Goal: Task Accomplishment & Management: Use online tool/utility

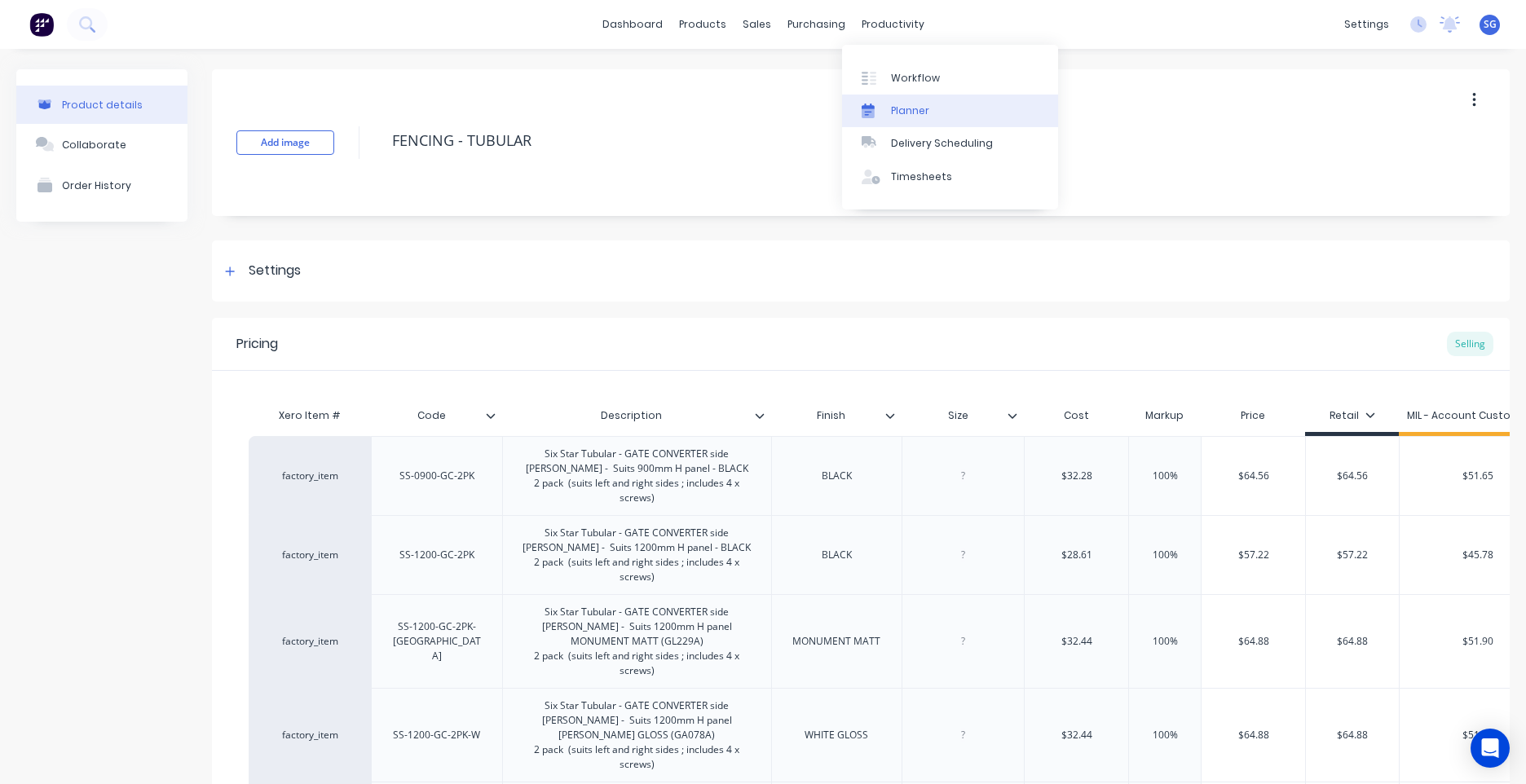
click at [904, 102] on link "Planner" at bounding box center [951, 111] width 216 height 33
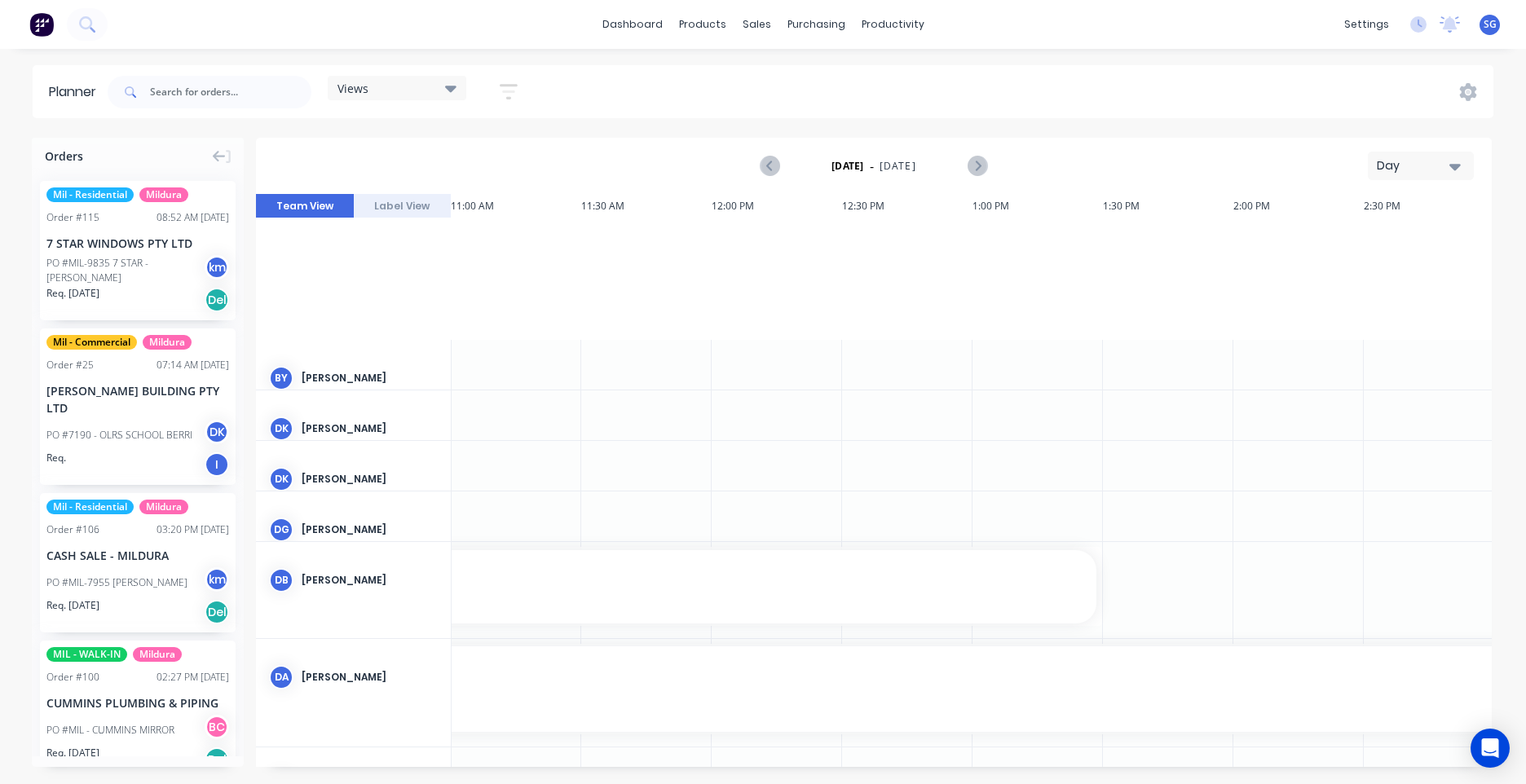
scroll to position [0, 2871]
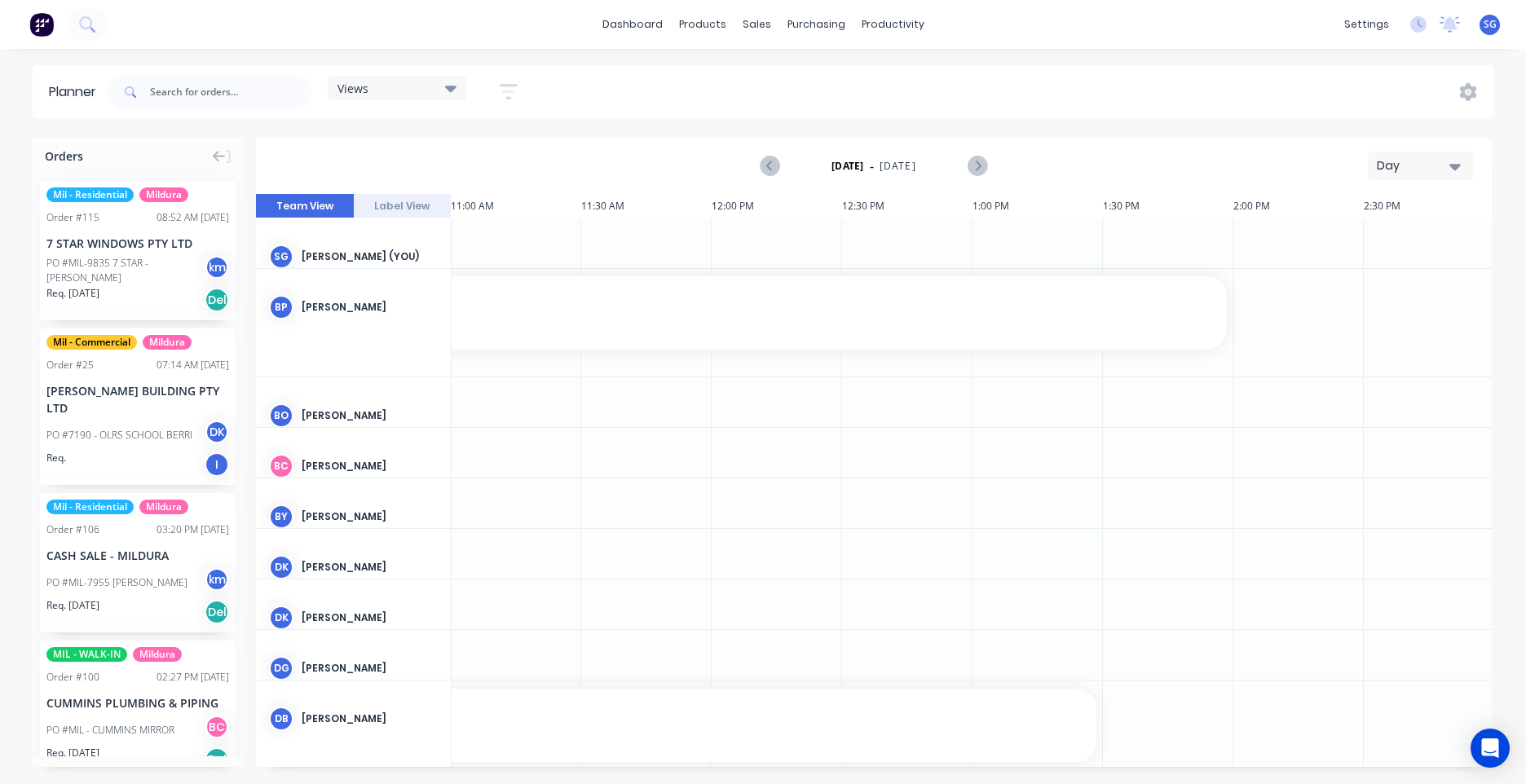
click at [517, 81] on icon "button" at bounding box center [508, 91] width 18 height 21
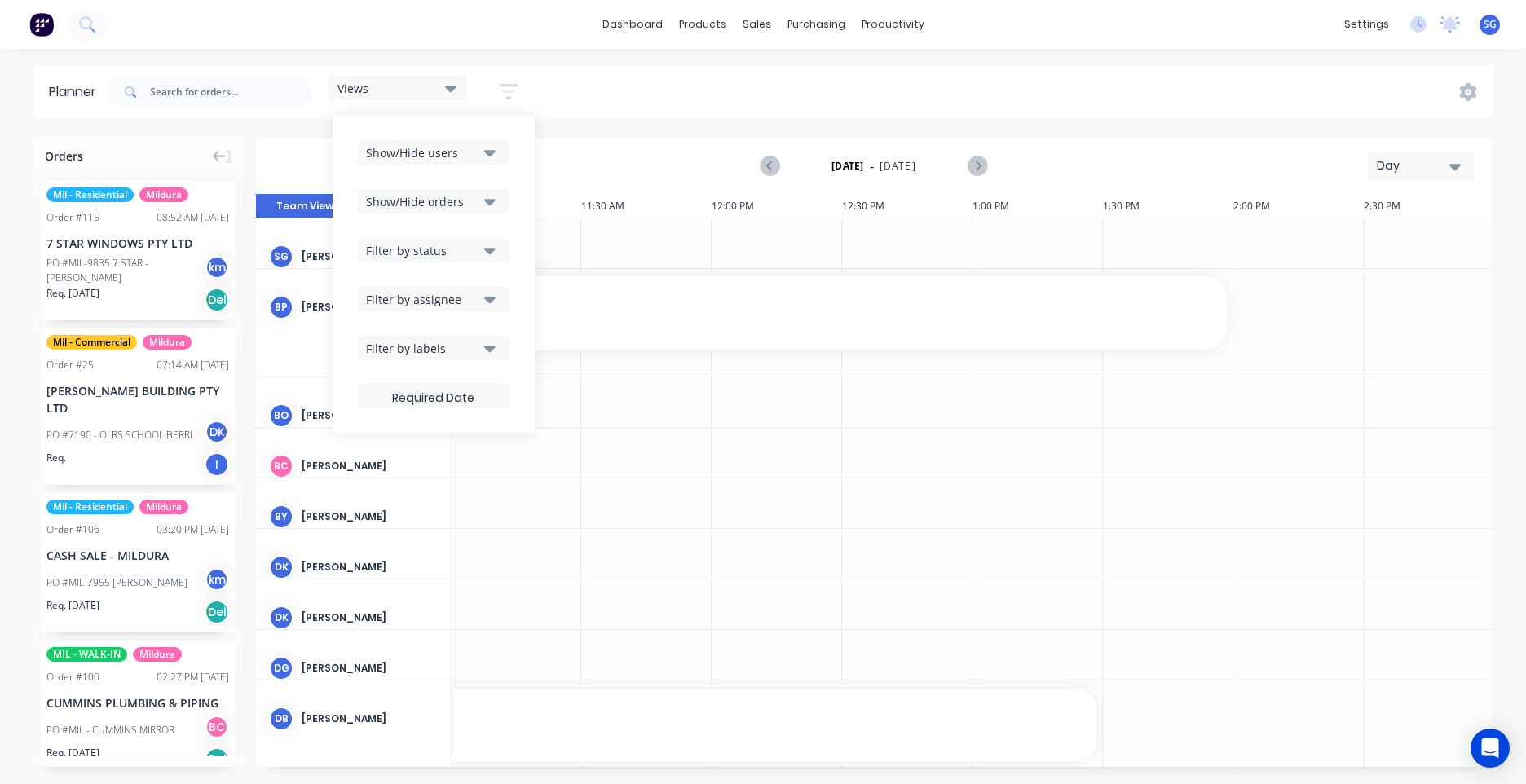
click at [516, 83] on icon "button" at bounding box center [508, 91] width 18 height 21
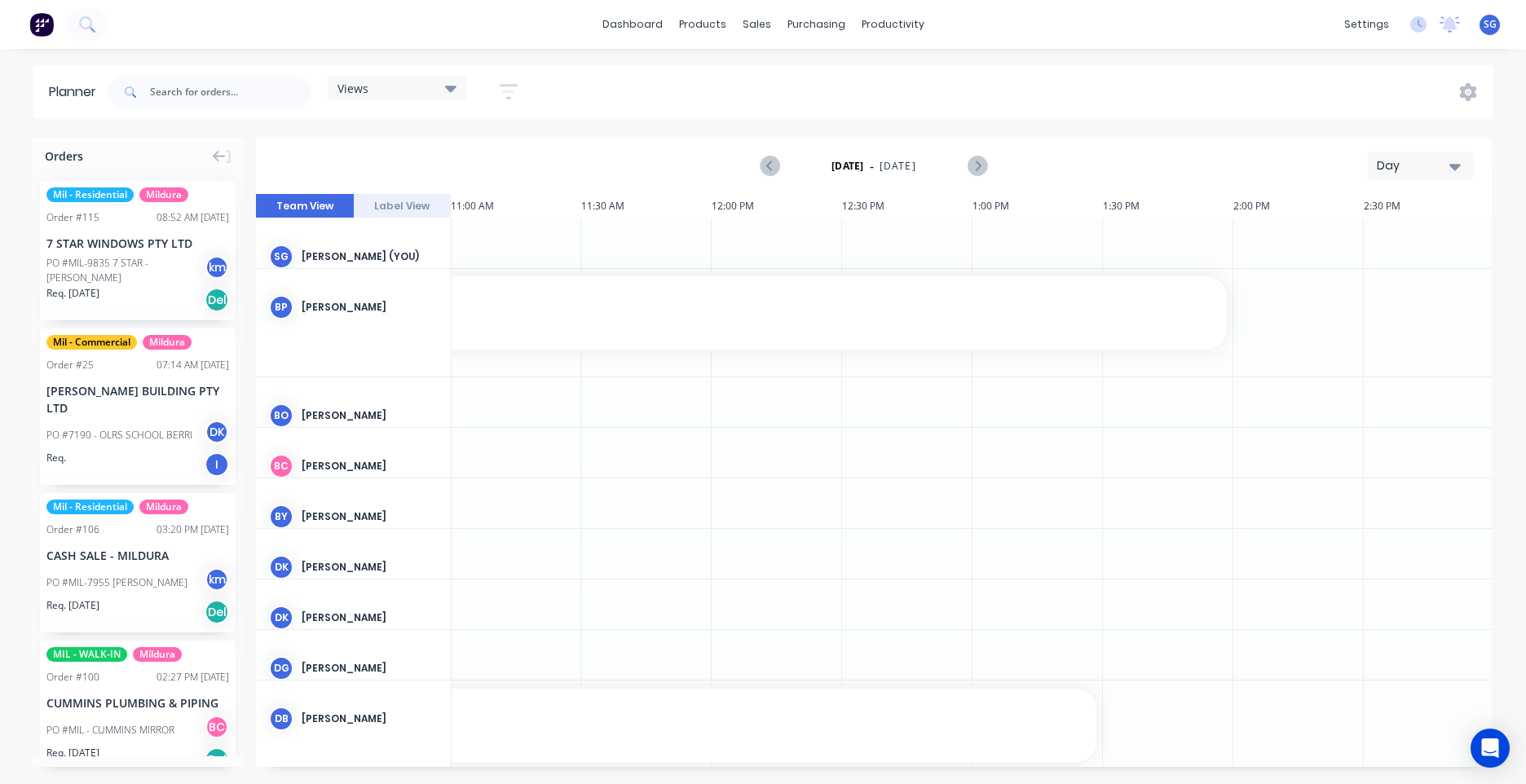
click at [589, 86] on div "Views Save new view None (Default) edit Commercial Team edit MILDURA edit Resid…" at bounding box center [799, 92] width 1389 height 49
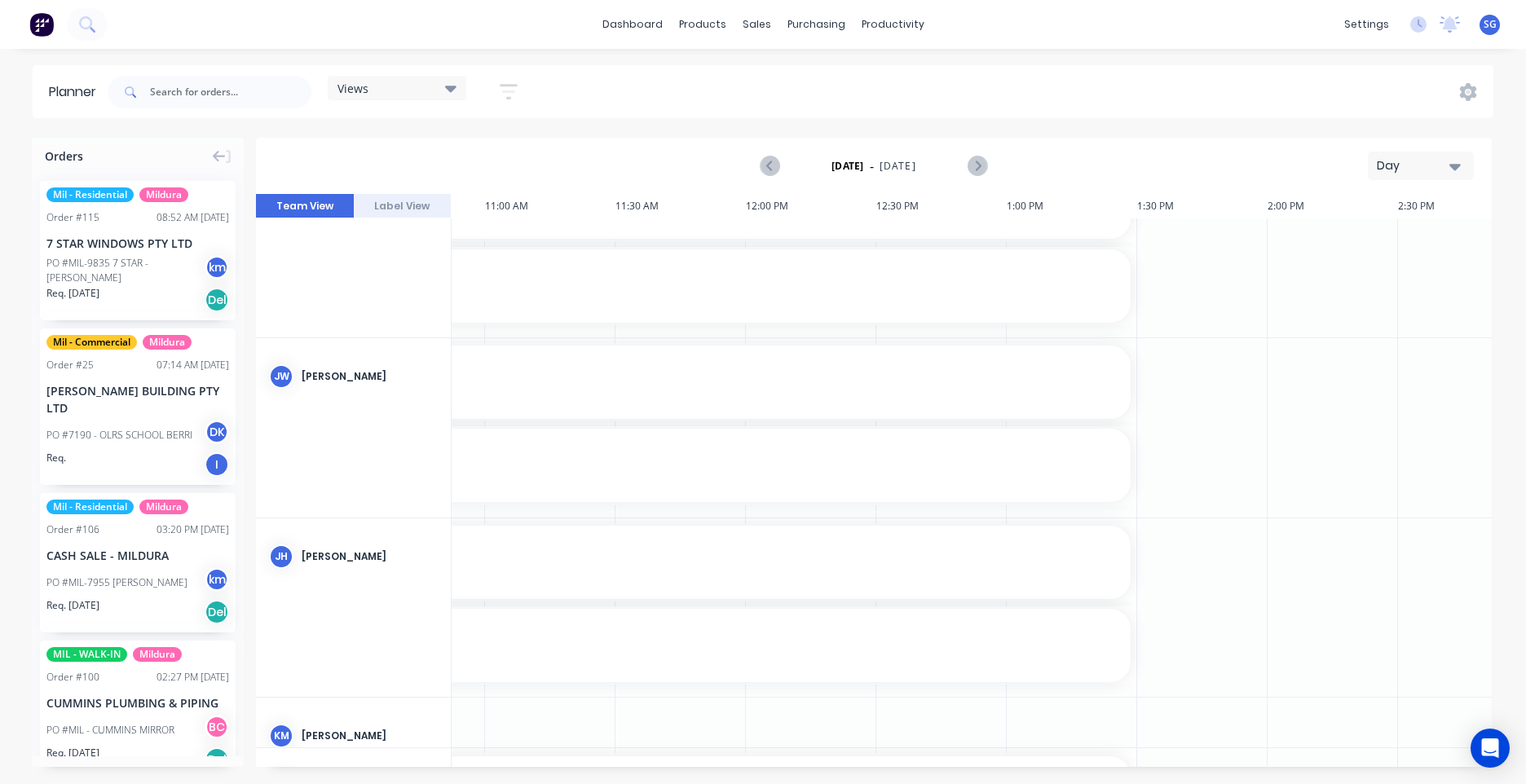
scroll to position [778, 2831]
drag, startPoint x: 834, startPoint y: 768, endPoint x: 785, endPoint y: 752, distance: 51.5
click at [768, 763] on div "Orders Mil - Residential Mildura Order # 115 08:52 AM [DATE] 7 STAR WINDOWS PTY…" at bounding box center [763, 460] width 1526 height 646
drag, startPoint x: 790, startPoint y: 752, endPoint x: 805, endPoint y: 762, distance: 18.0
click at [791, 752] on div "7:30 AM - 1:30 PM PO # 7311 [STREET_ADDRESS] (DWELLING 2) ENERGY ARCHITECTURE 7…" at bounding box center [359, 789] width 1565 height 83
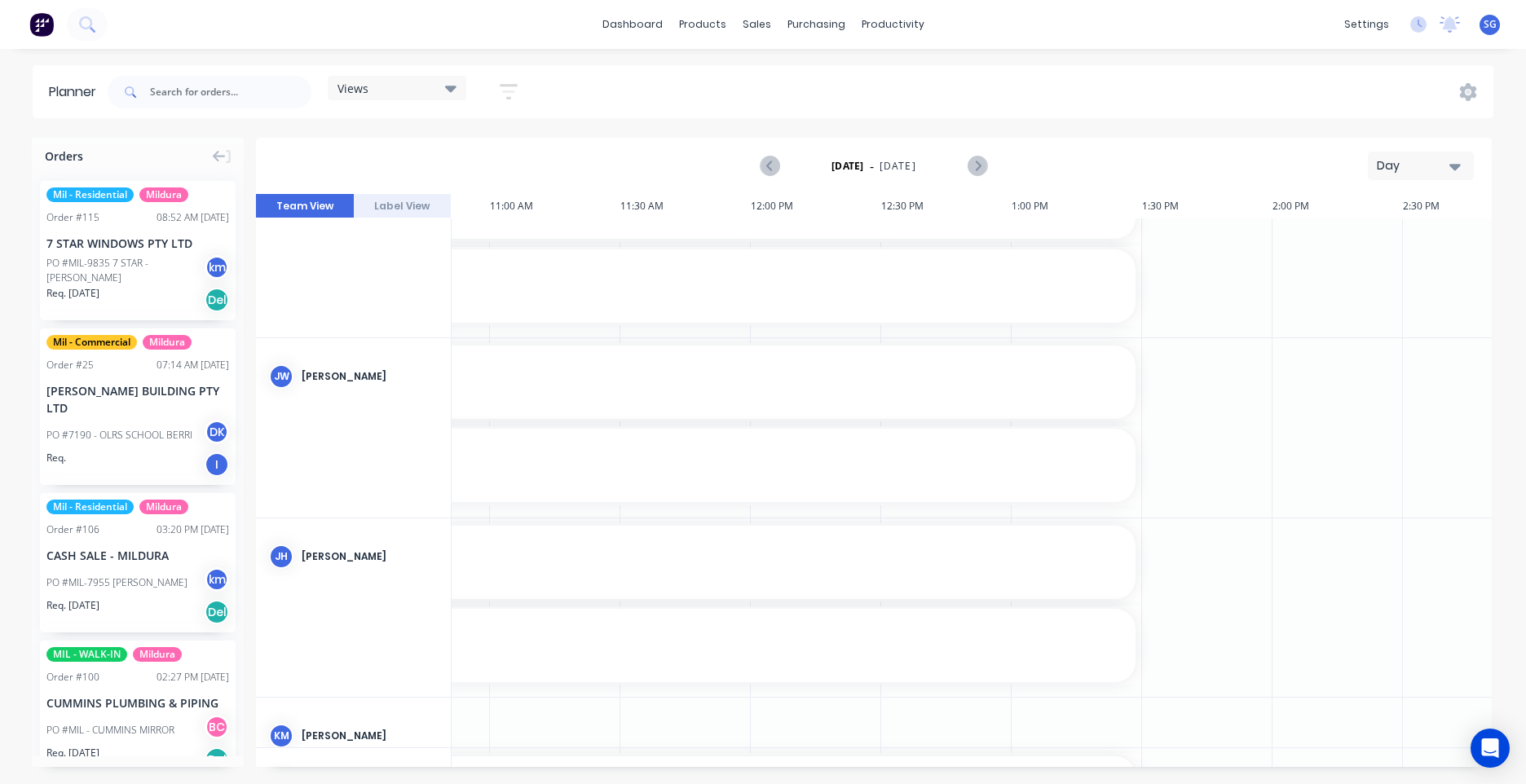
click at [803, 767] on body "dashboard products sales purchasing productivity dashboard products Product Cat…" at bounding box center [763, 392] width 1526 height 784
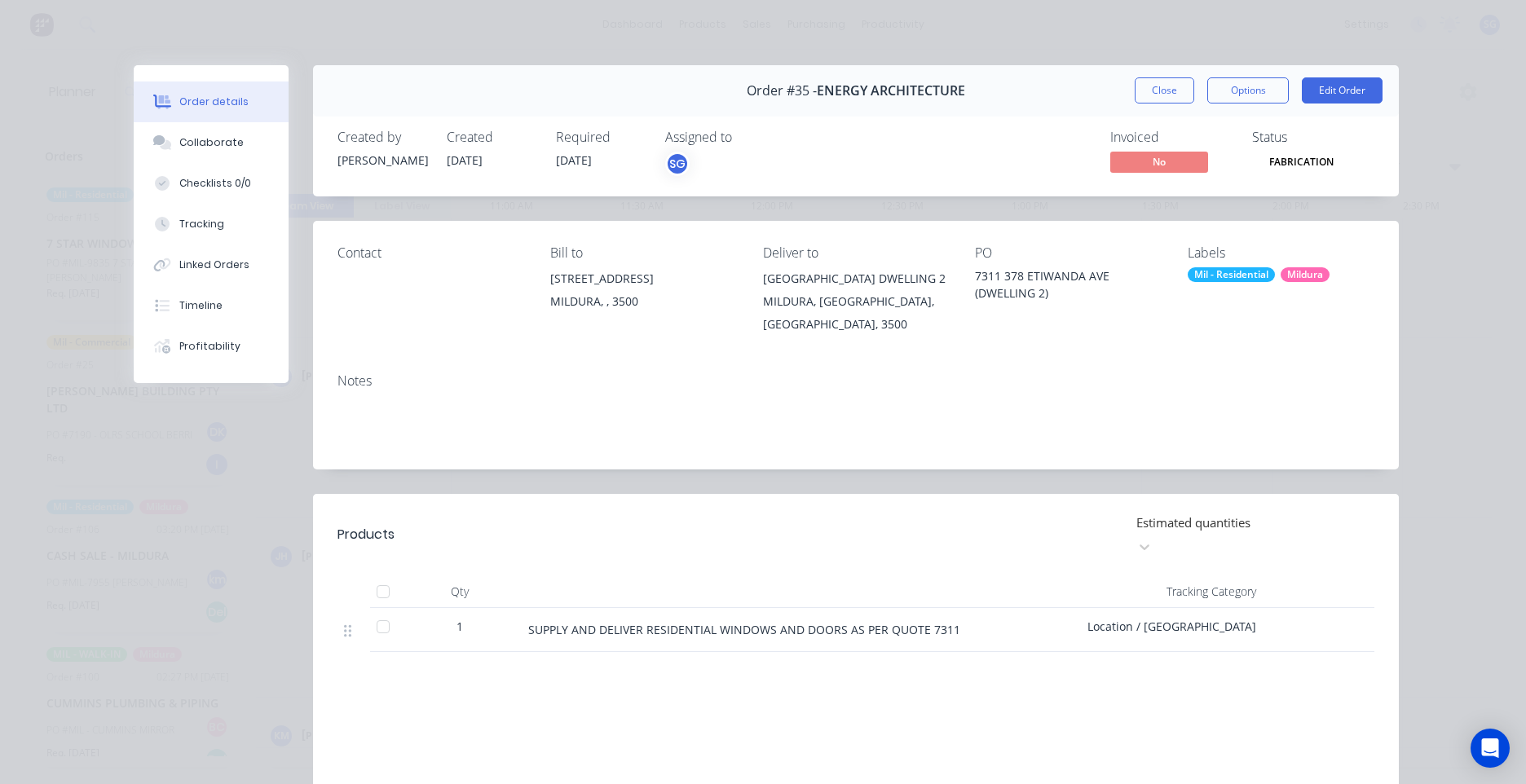
click at [37, 42] on div "Order details Collaborate Checklists 0/0 Tracking Linked Orders Timeline Profit…" at bounding box center [763, 392] width 1526 height 784
drag, startPoint x: 1146, startPoint y: 86, endPoint x: 1130, endPoint y: 105, distance: 24.8
click at [1145, 86] on button "Close" at bounding box center [1164, 90] width 60 height 26
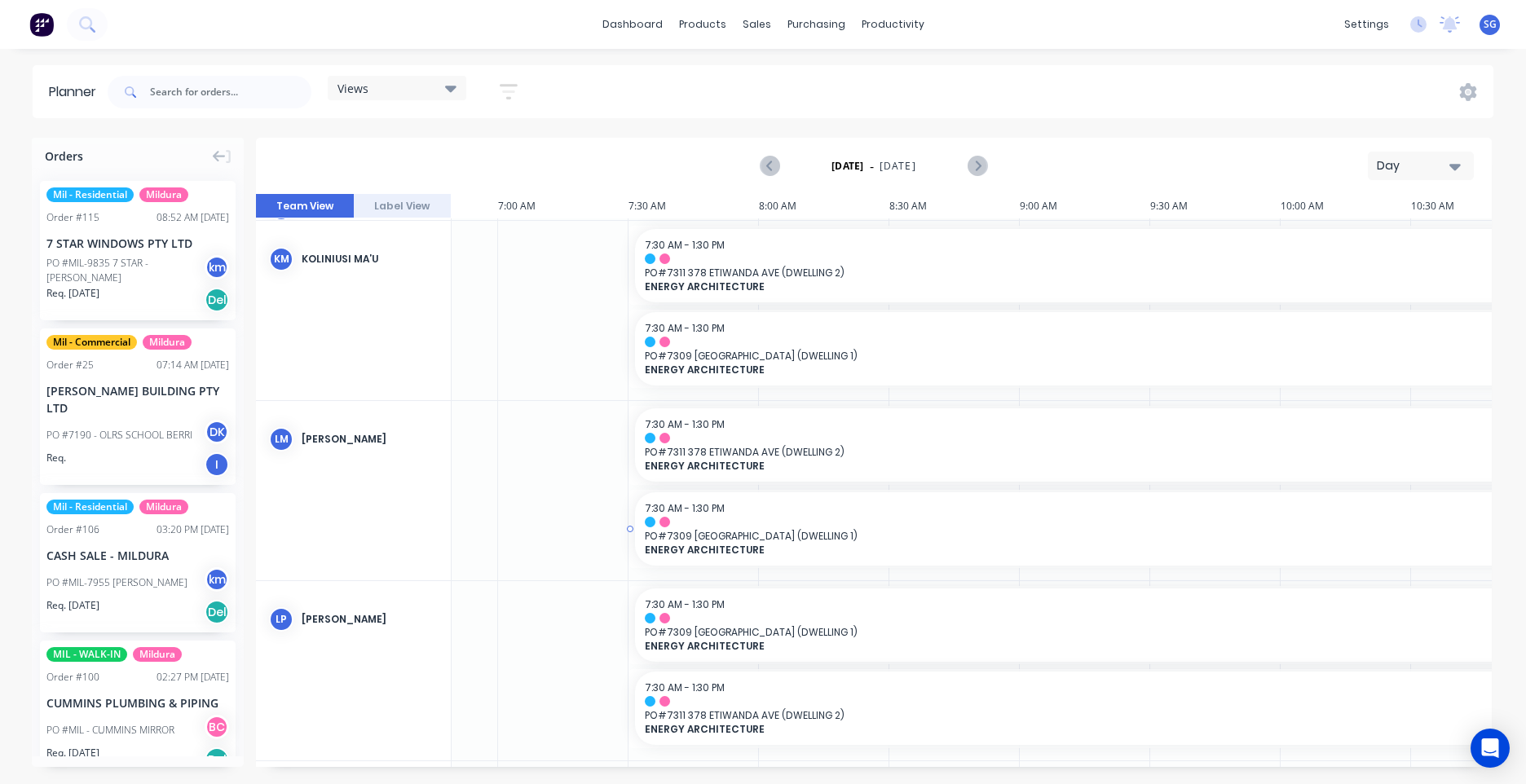
scroll to position [1369, 1780]
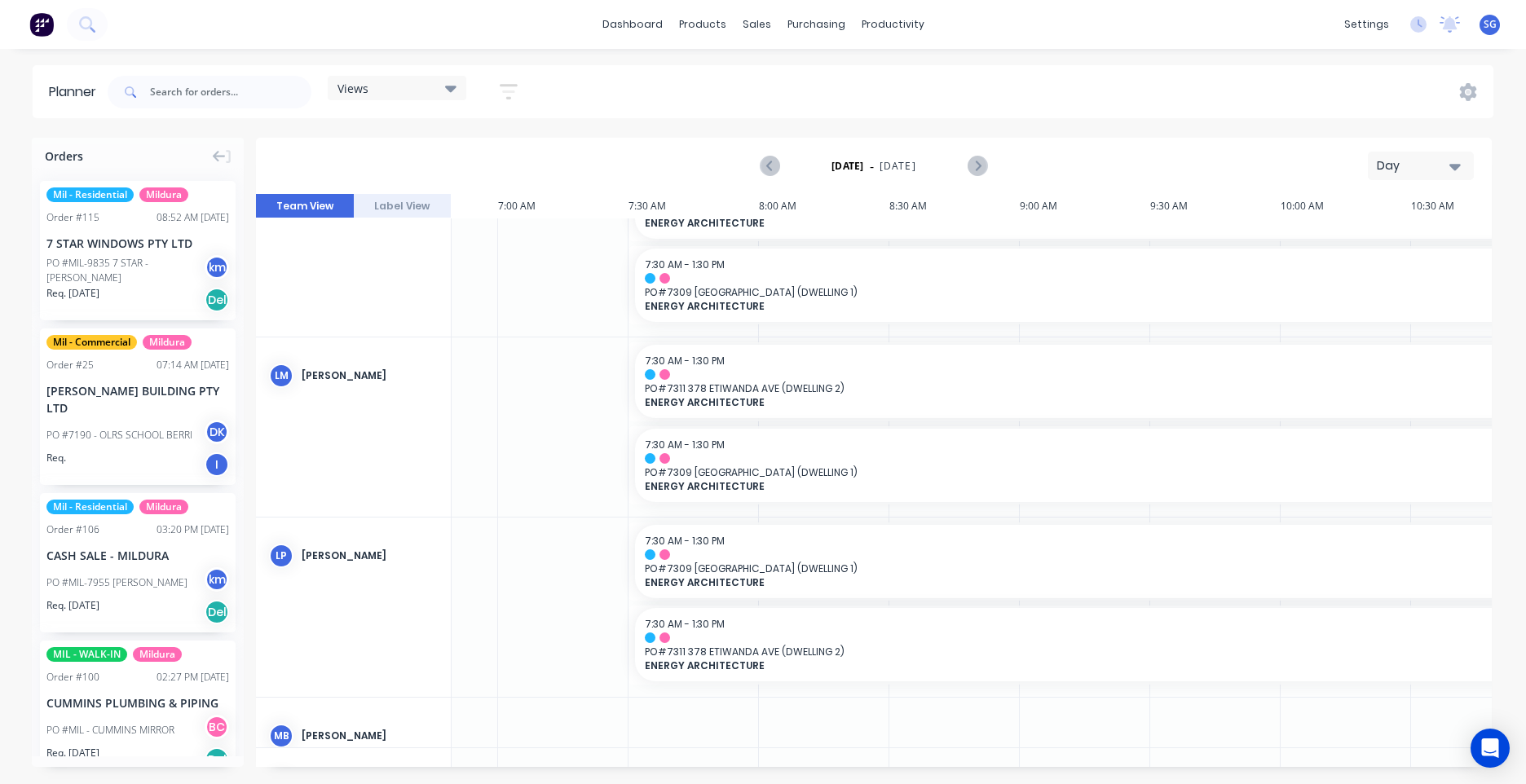
drag, startPoint x: 413, startPoint y: 221, endPoint x: 417, endPoint y: 200, distance: 21.4
click at [413, 217] on div "Team View Label View 10 Fri 12:04 PM 7:00 AM 10 Fri [DATE] 2:30 AM 3:00 AM 3:30…" at bounding box center [874, 480] width 1236 height 573
click at [417, 200] on button "Label View" at bounding box center [403, 205] width 98 height 24
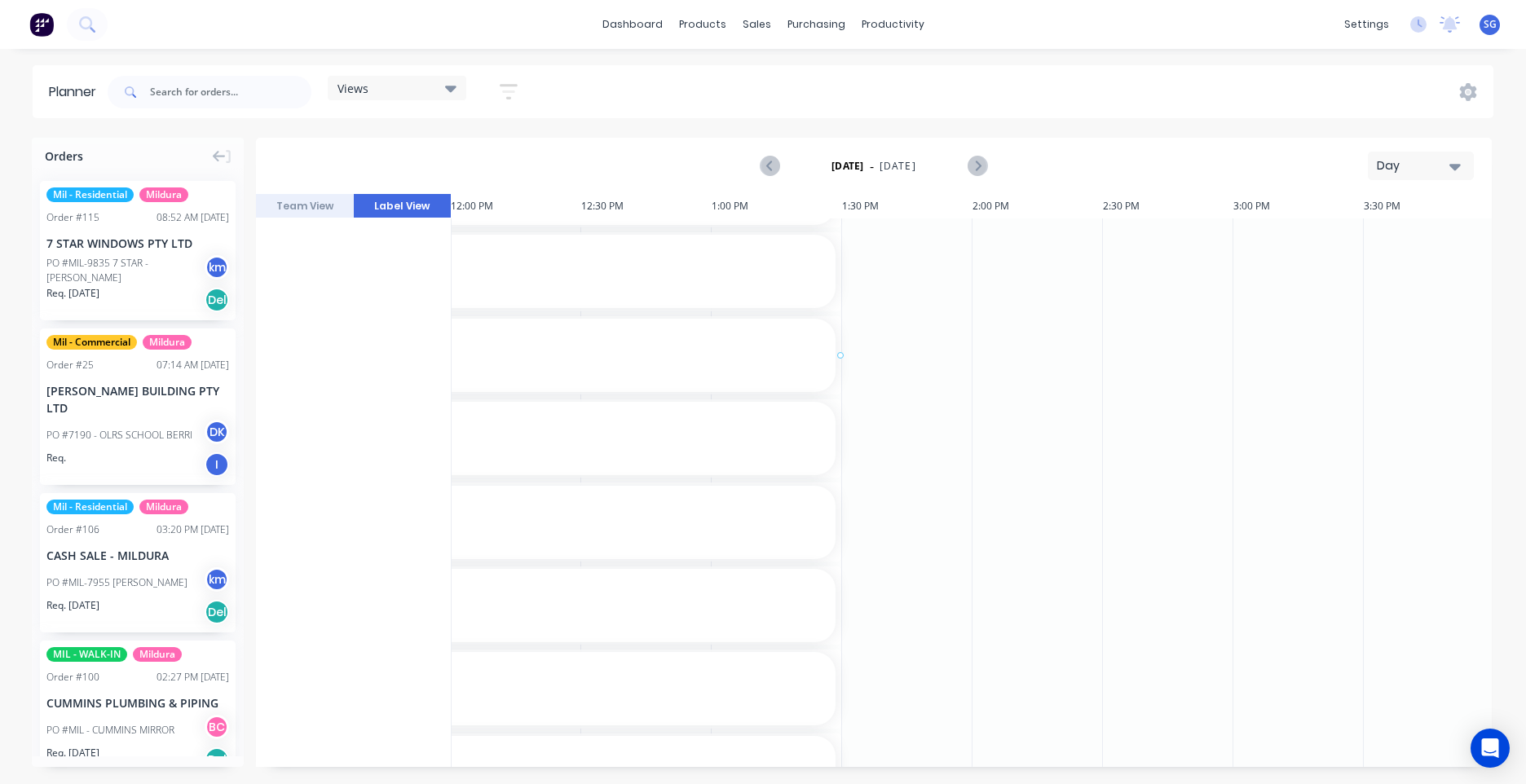
scroll to position [1141, 3132]
click at [298, 196] on button "Team View" at bounding box center [306, 205] width 98 height 24
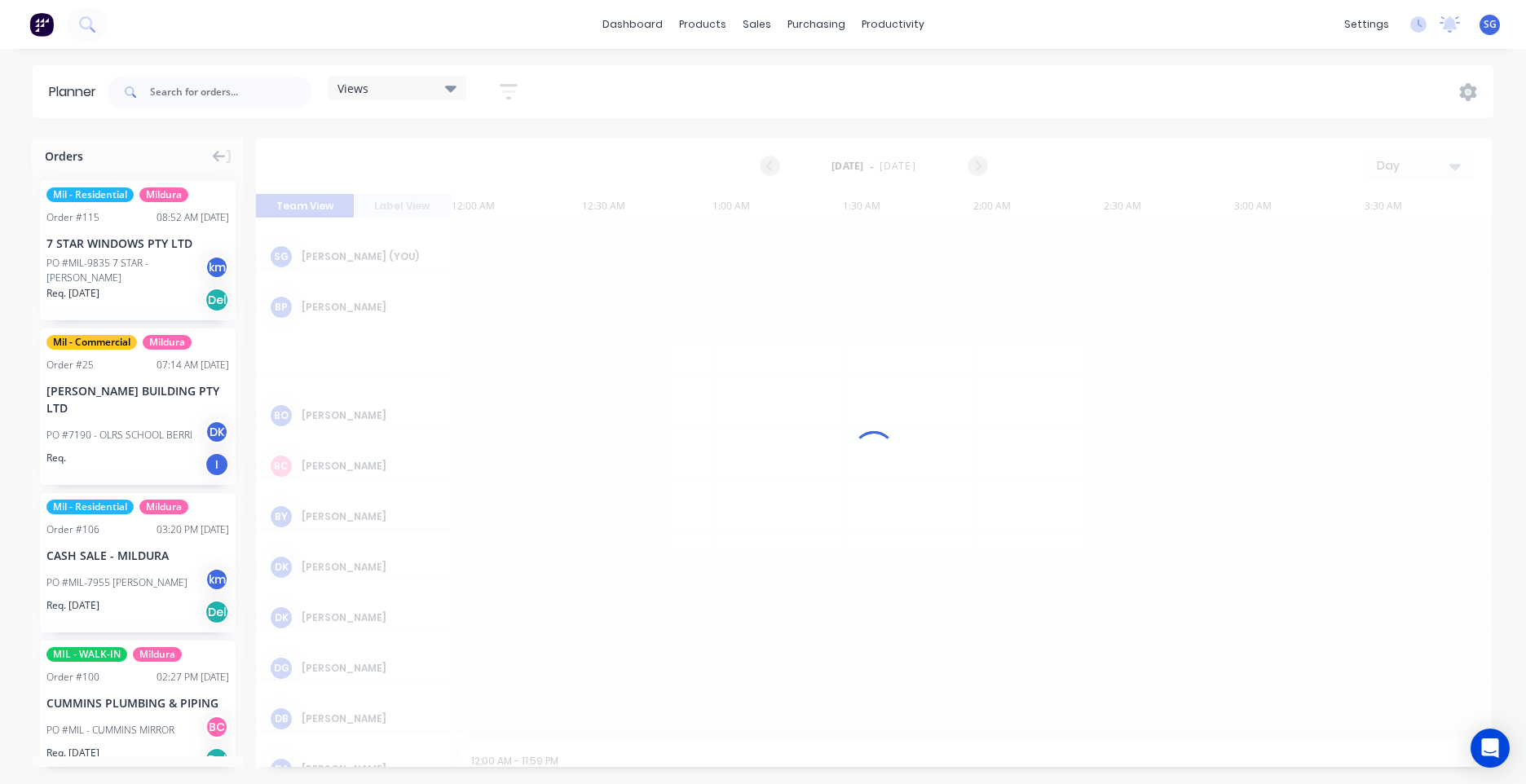
scroll to position [0, 3132]
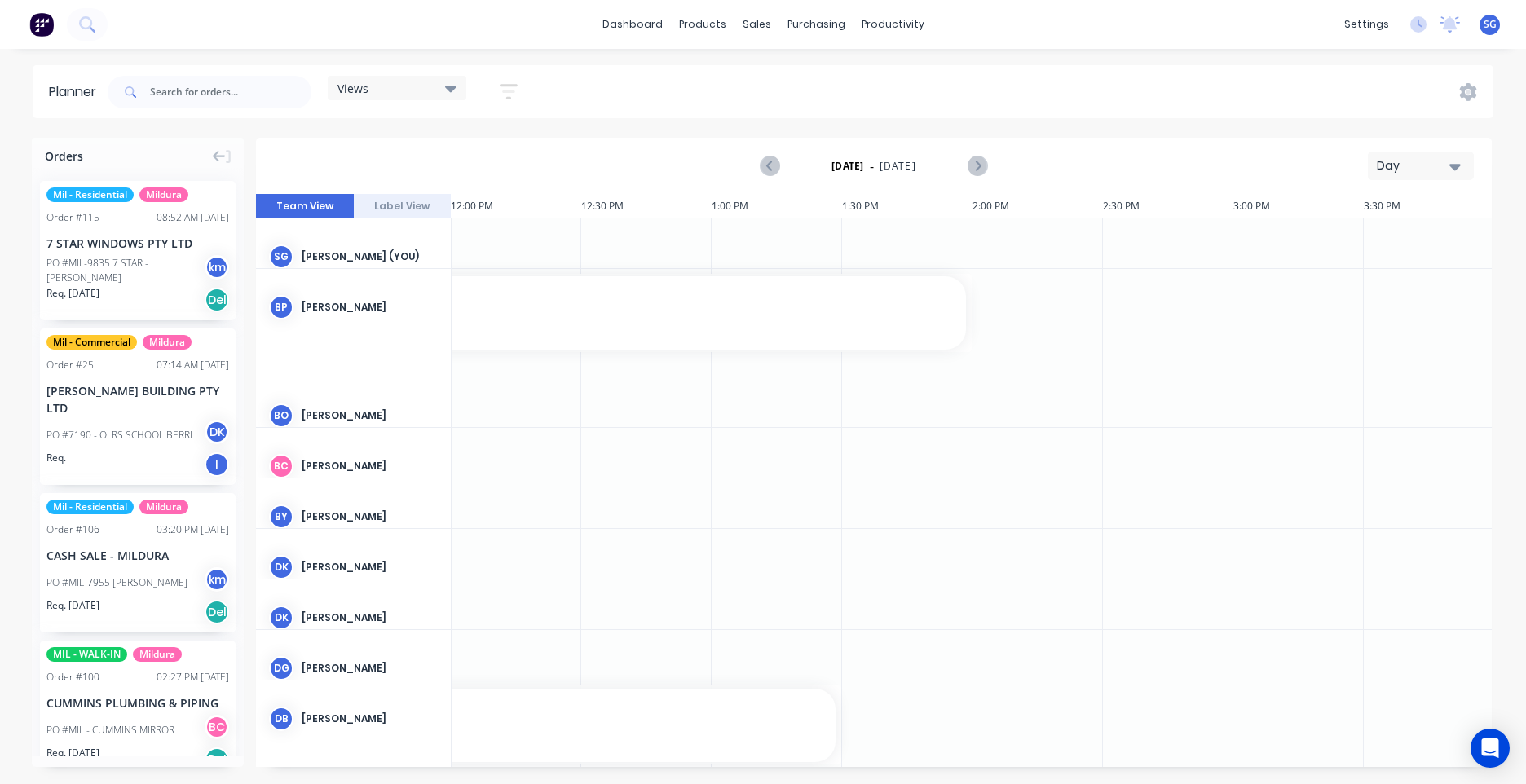
drag, startPoint x: 858, startPoint y: 769, endPoint x: 742, endPoint y: 781, distance: 116.6
click at [742, 781] on div "Orders Mil - Residential Mildura Order # 115 08:52 AM [DATE] 7 STAR WINDOWS PTY…" at bounding box center [763, 460] width 1526 height 646
drag, startPoint x: 851, startPoint y: 769, endPoint x: 839, endPoint y: 767, distance: 12.2
click at [839, 767] on div "Orders Mil - Residential Mildura Order # 115 08:52 AM [DATE] 7 STAR WINDOWS PTY…" at bounding box center [763, 460] width 1526 height 646
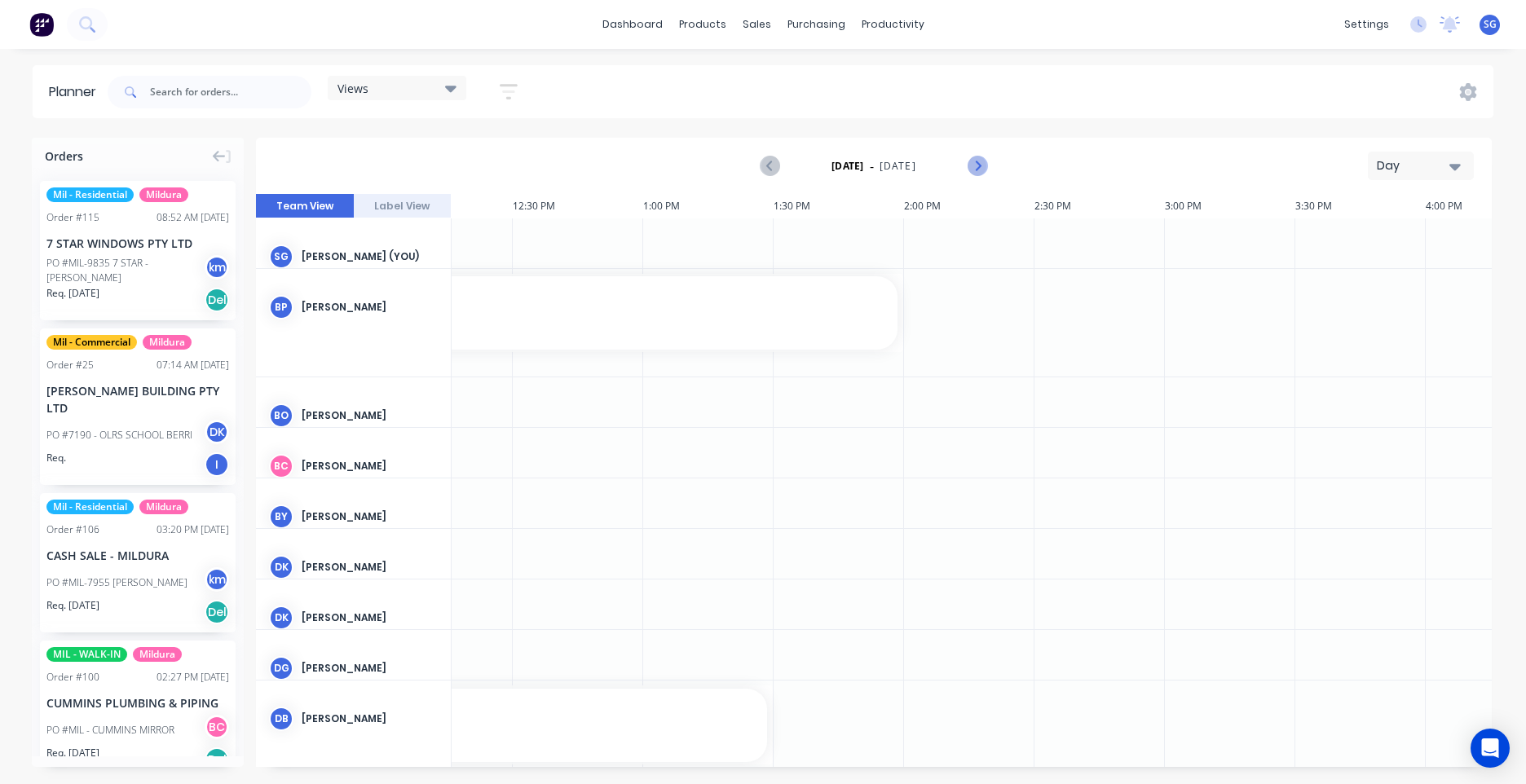
click at [973, 164] on icon "Next page" at bounding box center [977, 166] width 20 height 20
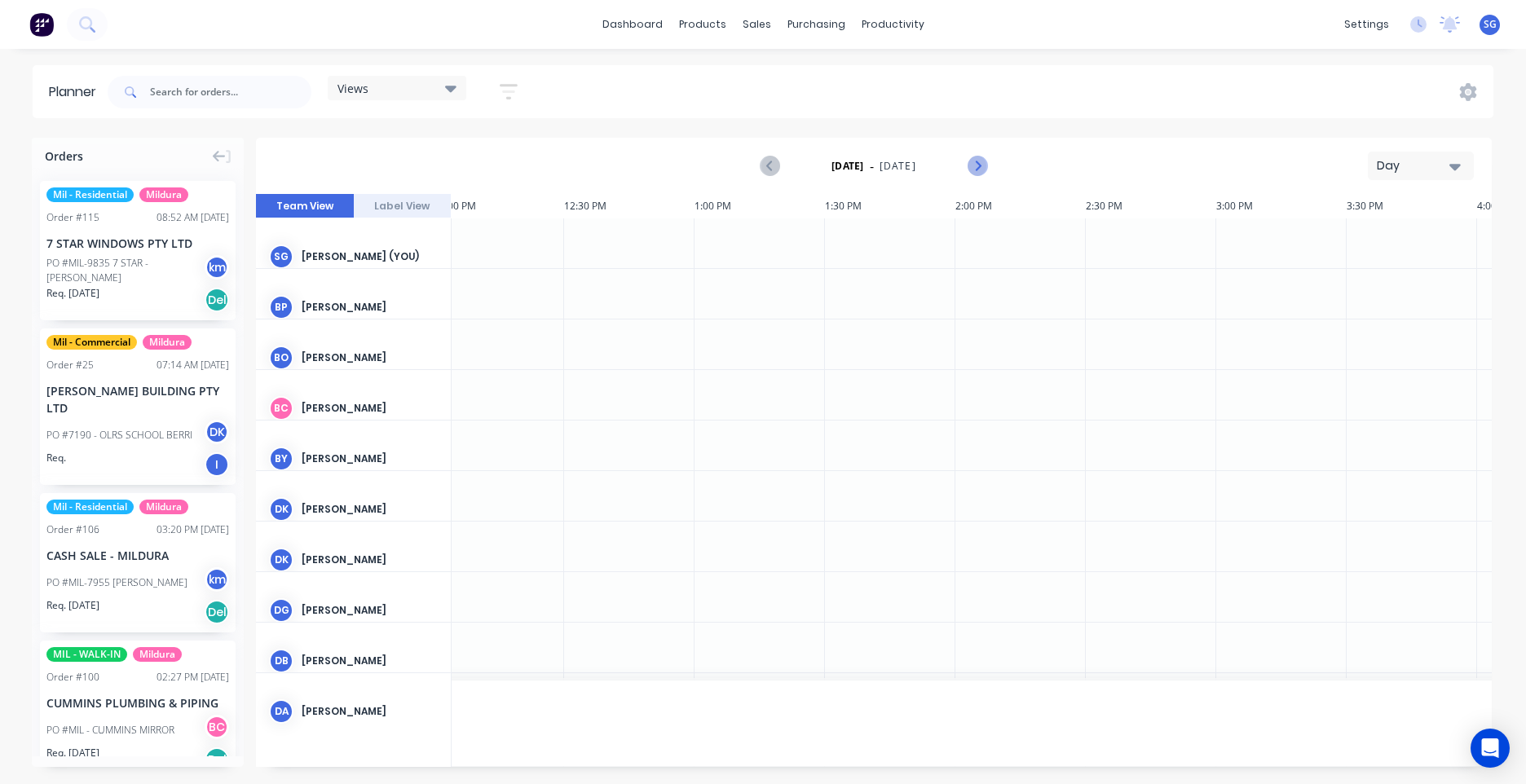
scroll to position [0, 3132]
click at [973, 164] on icon "Next page" at bounding box center [977, 166] width 20 height 20
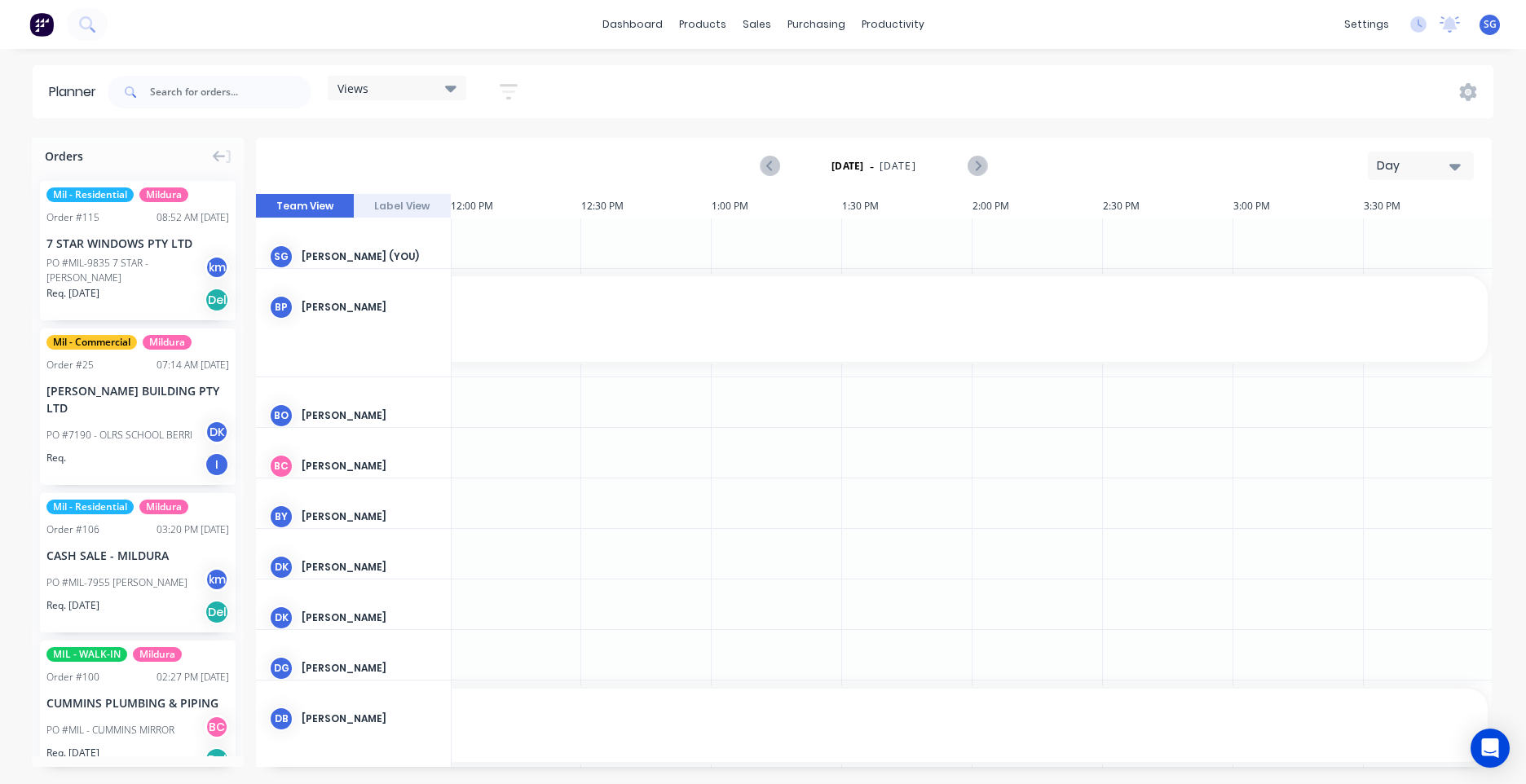
drag, startPoint x: 862, startPoint y: 768, endPoint x: 794, endPoint y: 761, distance: 68.4
click at [750, 764] on div "Orders Mil - Residential Mildura Order # 115 08:52 AM [DATE] 7 STAR WINDOWS PTY…" at bounding box center [763, 460] width 1526 height 646
drag, startPoint x: 868, startPoint y: 765, endPoint x: 757, endPoint y: 762, distance: 111.0
click at [757, 762] on div "Orders Mil - Residential Mildura Order # 115 08:52 AM [DATE] 7 STAR WINDOWS PTY…" at bounding box center [763, 460] width 1526 height 646
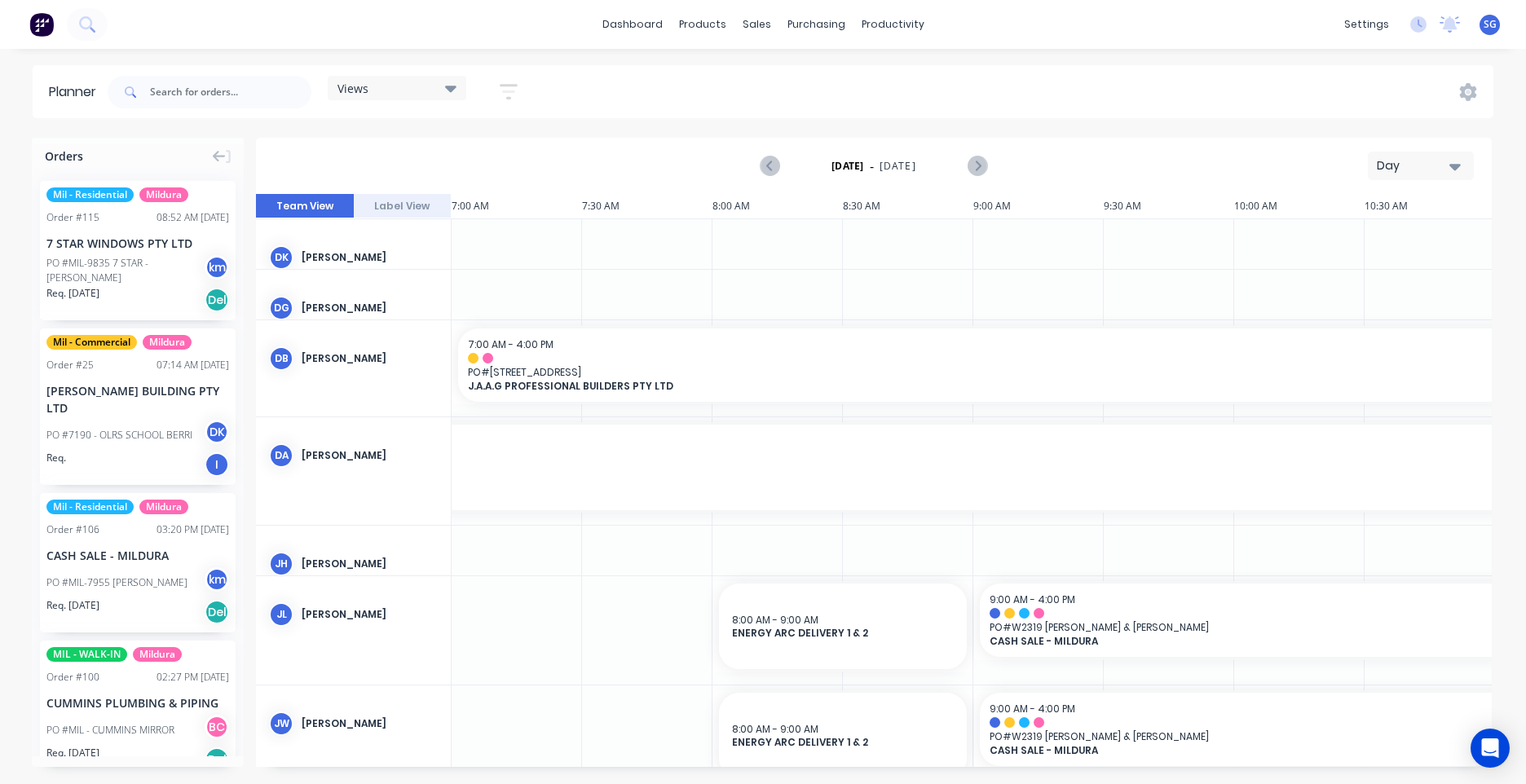
scroll to position [379, 1826]
